Goal: Task Accomplishment & Management: Complete application form

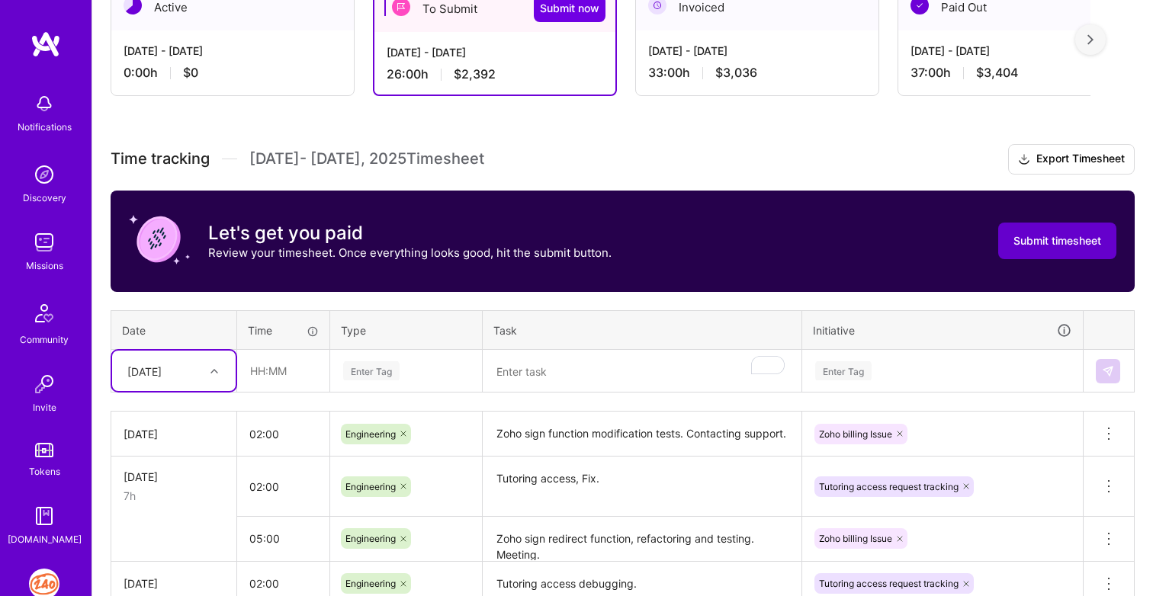
click at [1088, 227] on button "Submit timesheet" at bounding box center [1057, 241] width 118 height 37
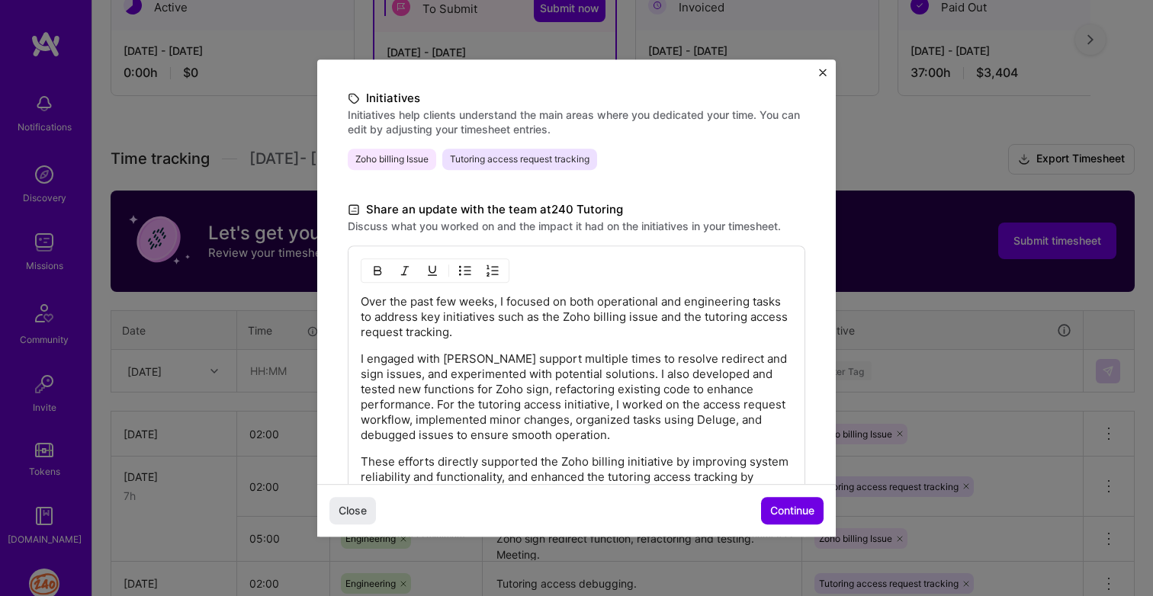
scroll to position [478, 0]
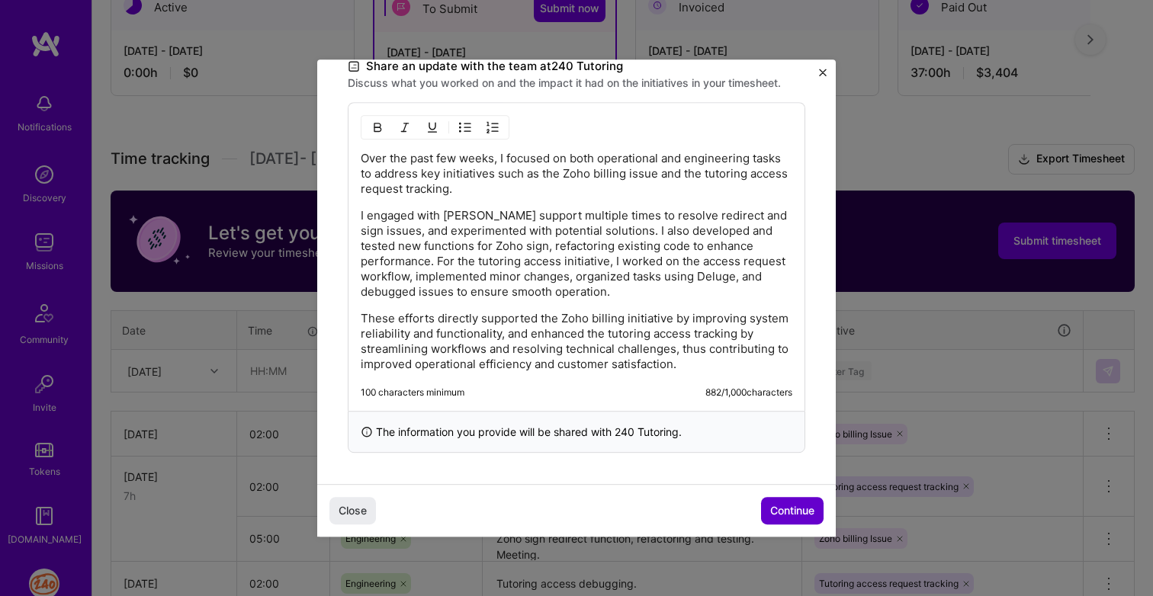
click at [771, 506] on span "Continue" at bounding box center [792, 510] width 44 height 15
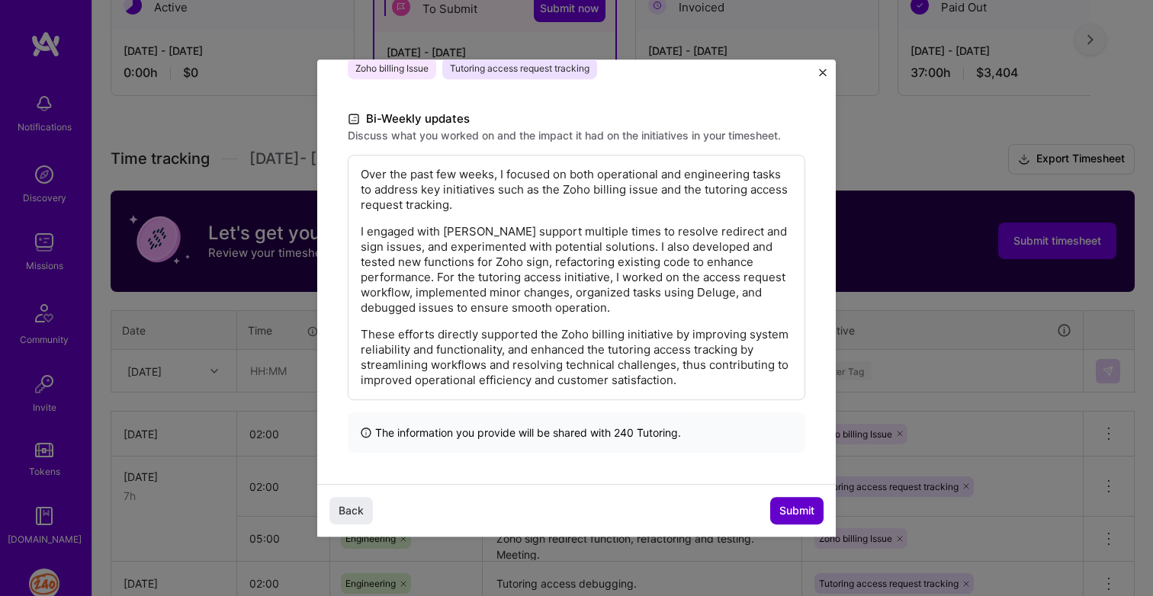
click at [786, 507] on span "Submit" at bounding box center [797, 510] width 35 height 15
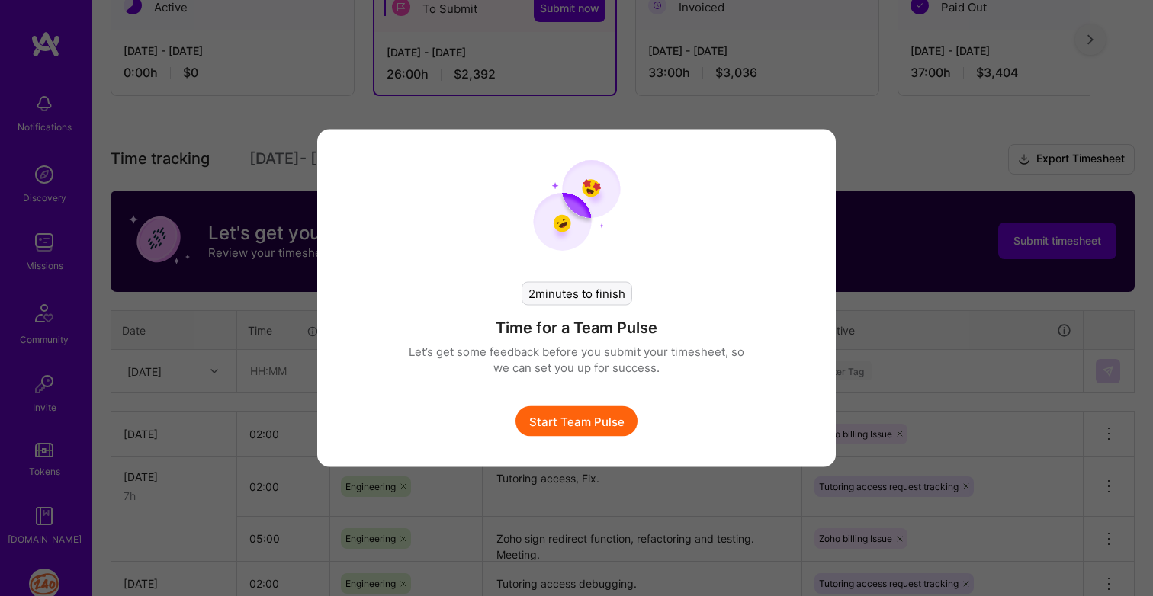
click at [606, 420] on button "Start Team Pulse" at bounding box center [577, 422] width 122 height 31
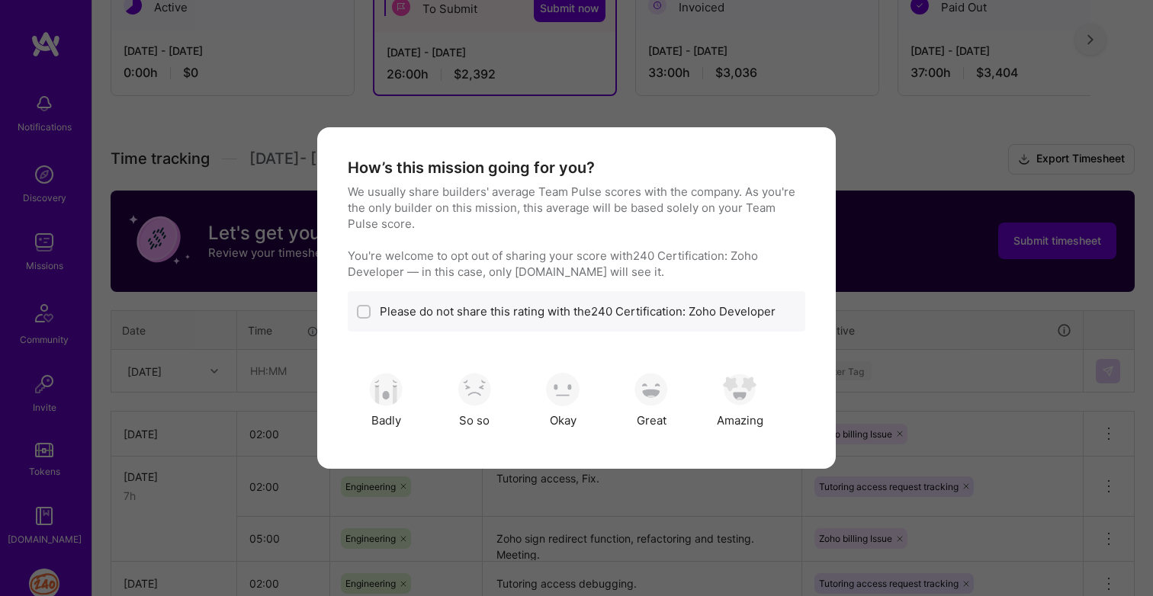
click at [562, 309] on label "Please do not share this rating with the 240 Certification: Zoho Developer" at bounding box center [578, 312] width 396 height 16
click at [368, 313] on input "modal" at bounding box center [365, 312] width 11 height 11
checkbox input "true"
click at [667, 412] on div "Great" at bounding box center [651, 400] width 76 height 76
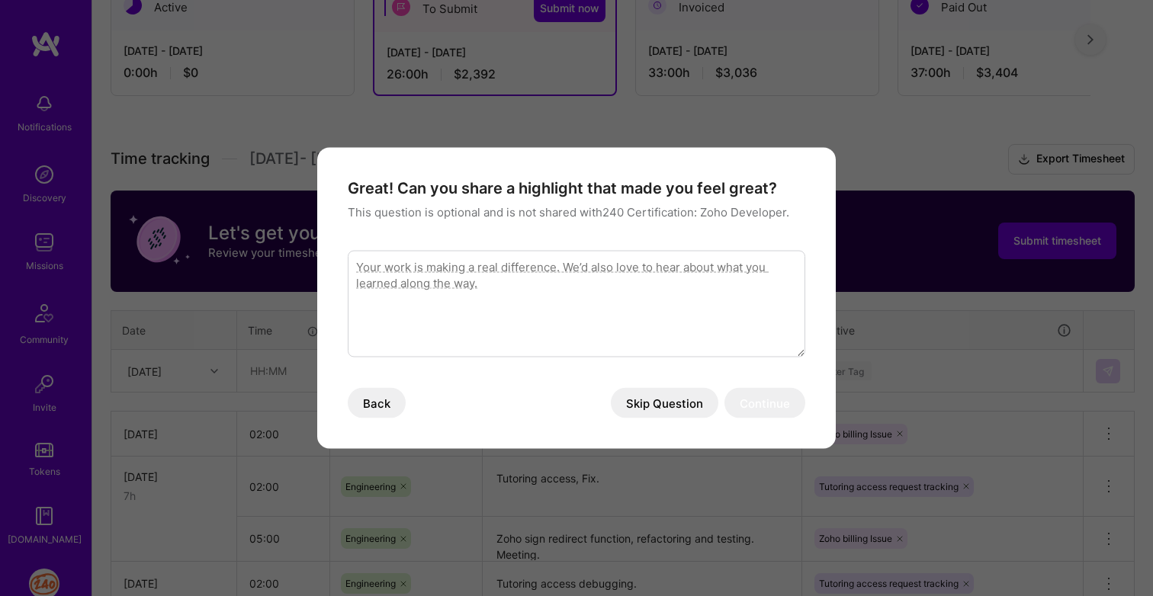
click at [626, 399] on button "Skip Question" at bounding box center [665, 403] width 108 height 31
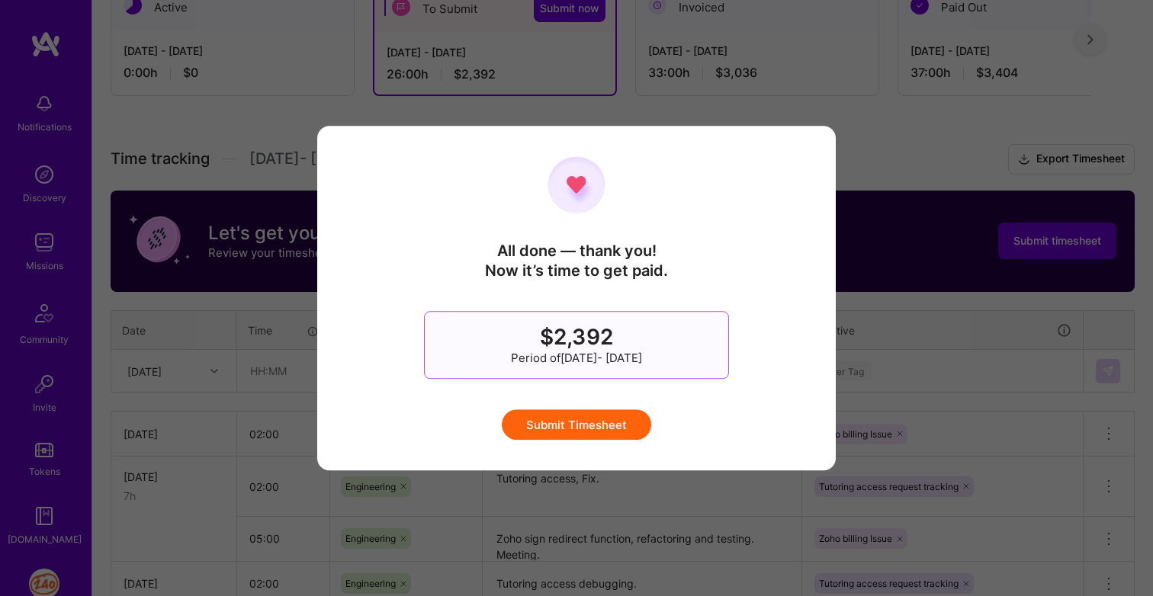
click at [606, 415] on button "Submit Timesheet" at bounding box center [577, 425] width 150 height 31
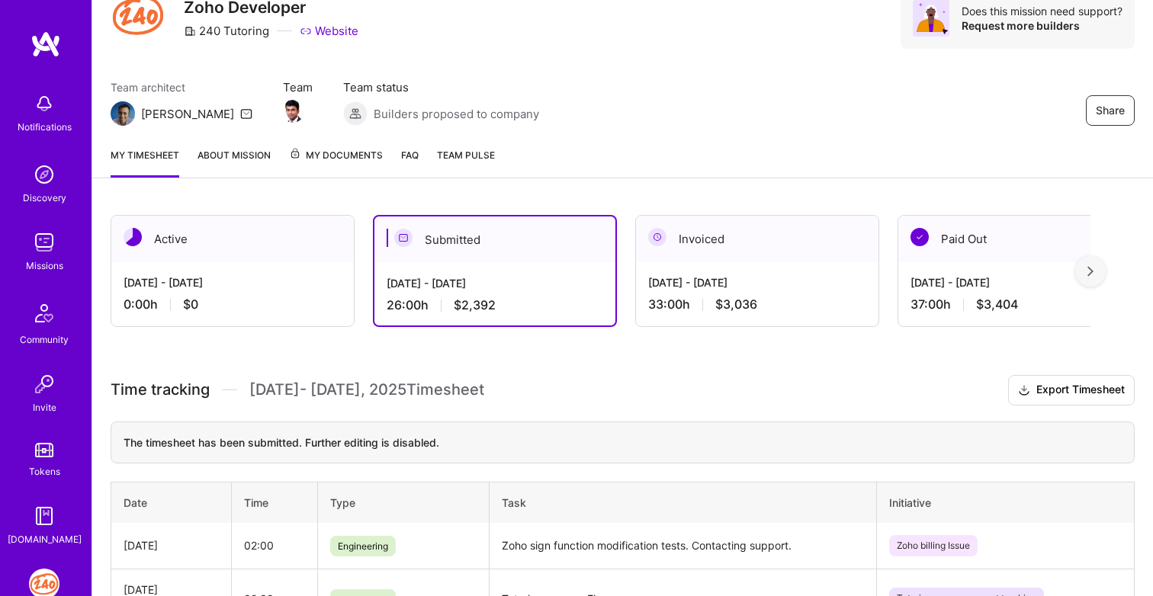
scroll to position [0, 0]
